Goal: Task Accomplishment & Management: Manage account settings

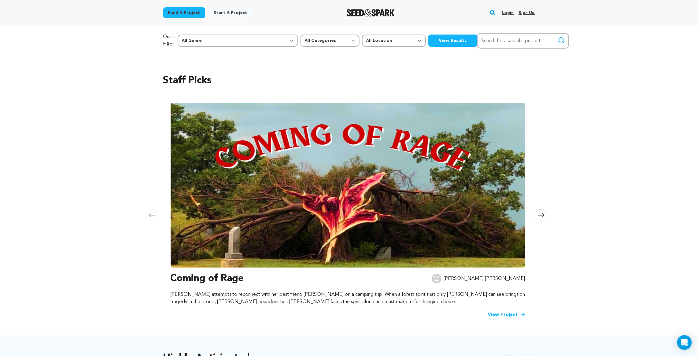
click at [509, 13] on link "Login" at bounding box center [508, 13] width 12 height 10
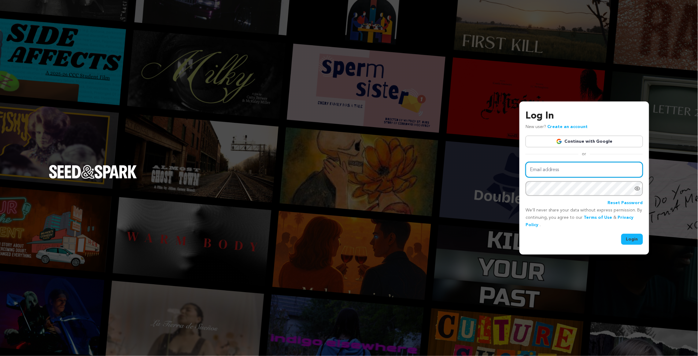
type input "RichNathanson@GMail.com"
click at [632, 239] on button "Login" at bounding box center [632, 239] width 22 height 11
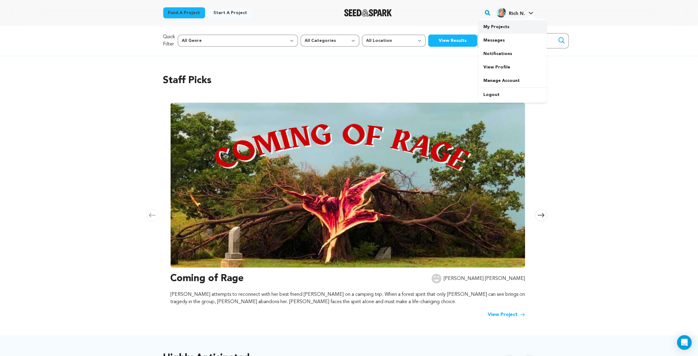
click at [510, 24] on link "My Projects" at bounding box center [512, 26] width 68 height 13
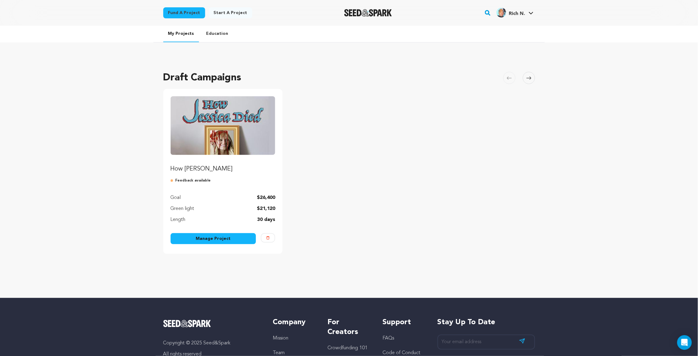
click at [232, 241] on link "Manage Project" at bounding box center [214, 238] width 86 height 11
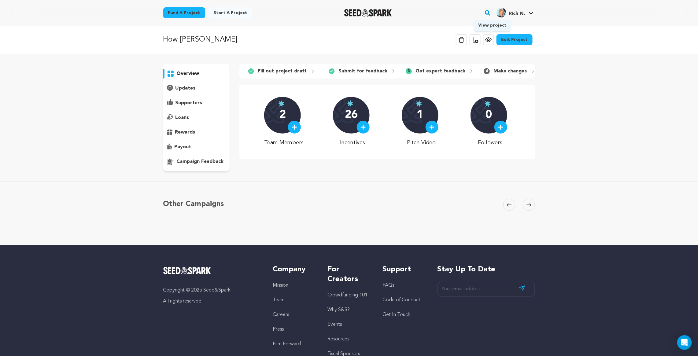
click at [491, 39] on icon at bounding box center [488, 39] width 7 height 7
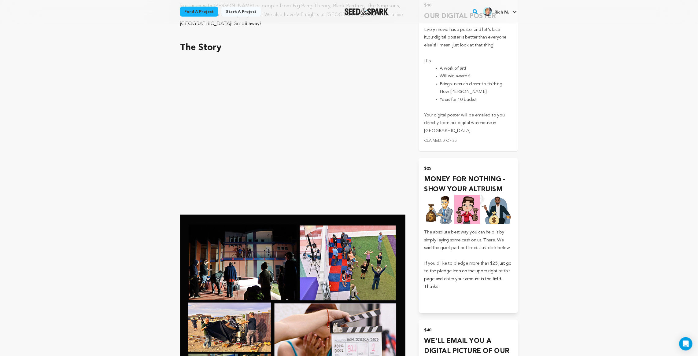
scroll to position [379, 0]
